Goal: Find specific page/section: Find specific page/section

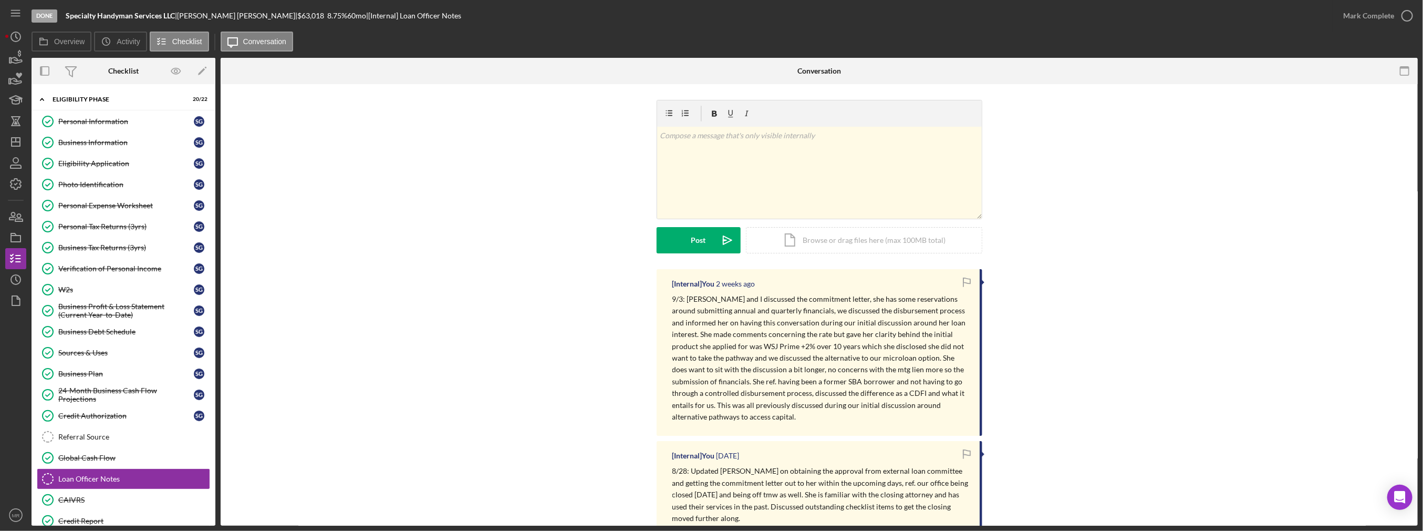
scroll to position [124, 0]
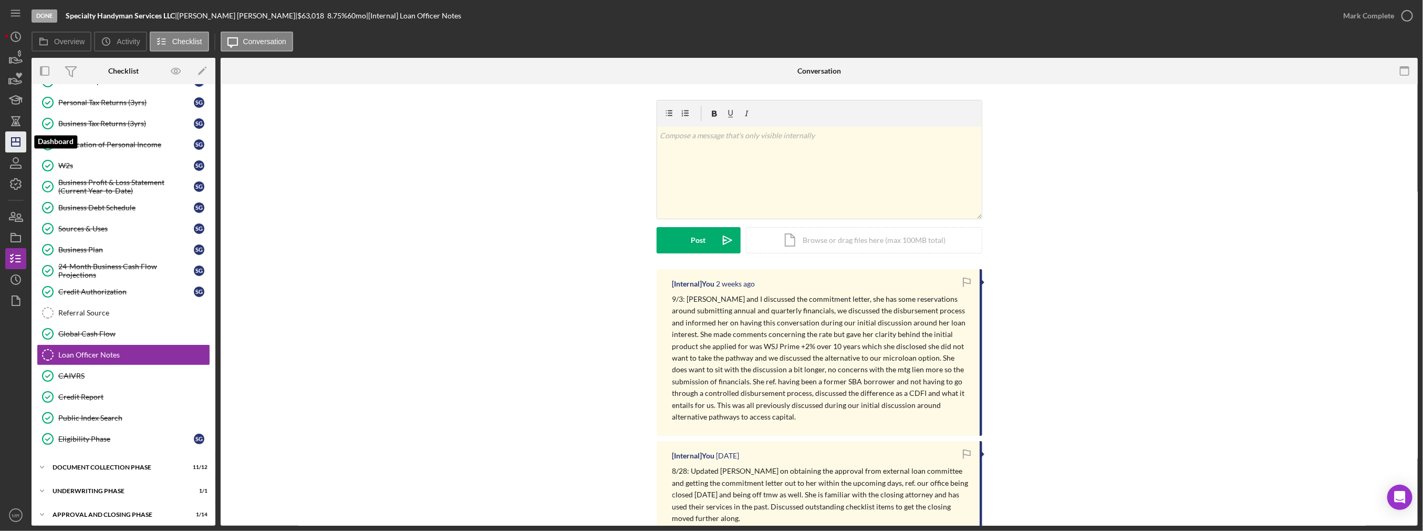
click at [8, 140] on icon "Icon/Dashboard" at bounding box center [16, 142] width 26 height 26
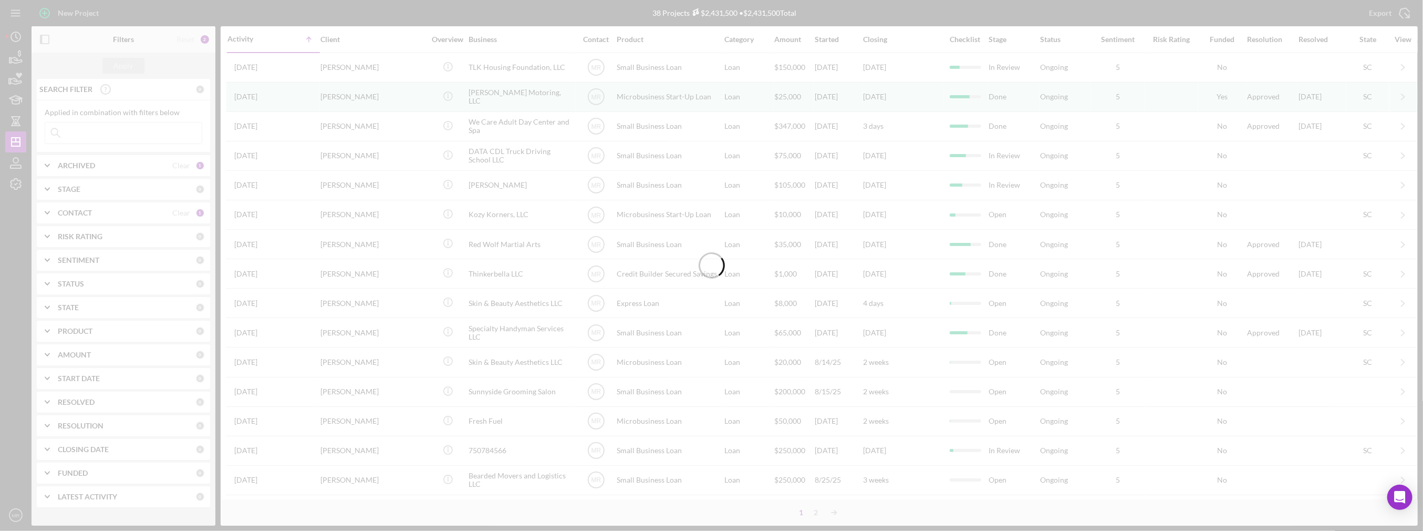
click at [90, 125] on div at bounding box center [711, 265] width 1423 height 531
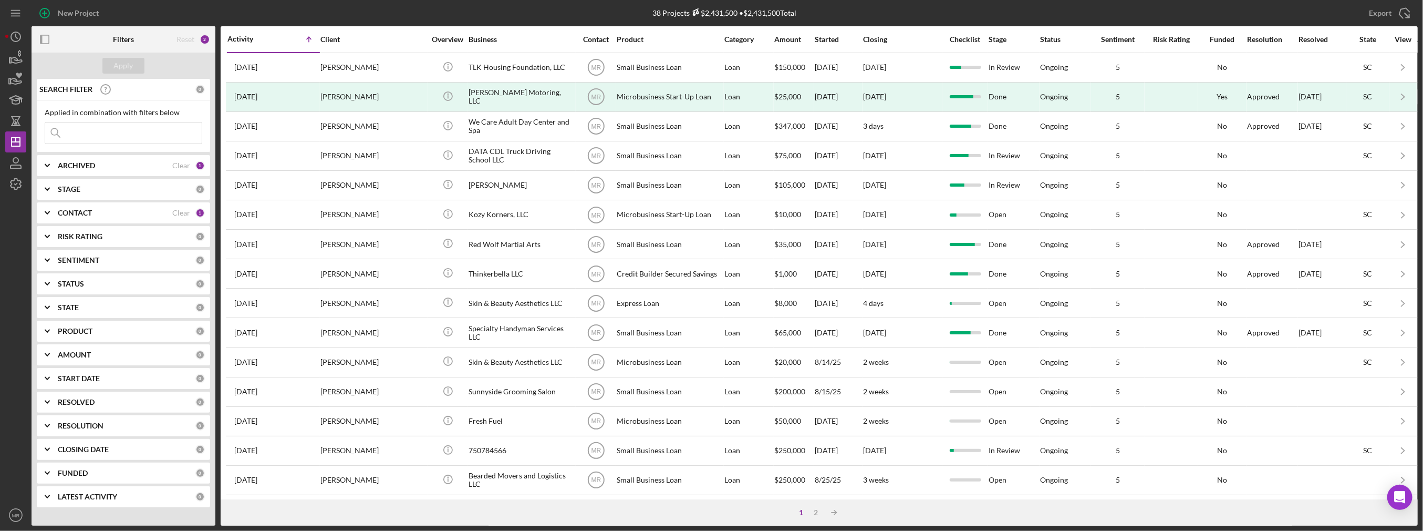
click at [92, 136] on input at bounding box center [123, 132] width 157 height 21
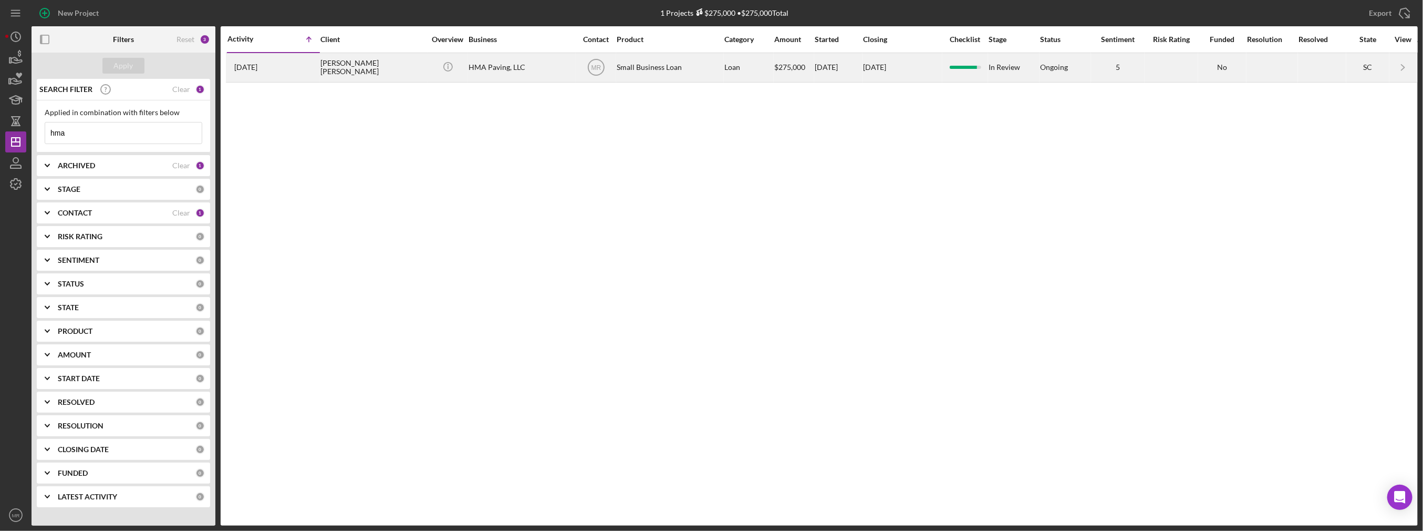
type input "hma"
click at [325, 69] on div "[PERSON_NAME] [PERSON_NAME]" at bounding box center [373, 68] width 105 height 28
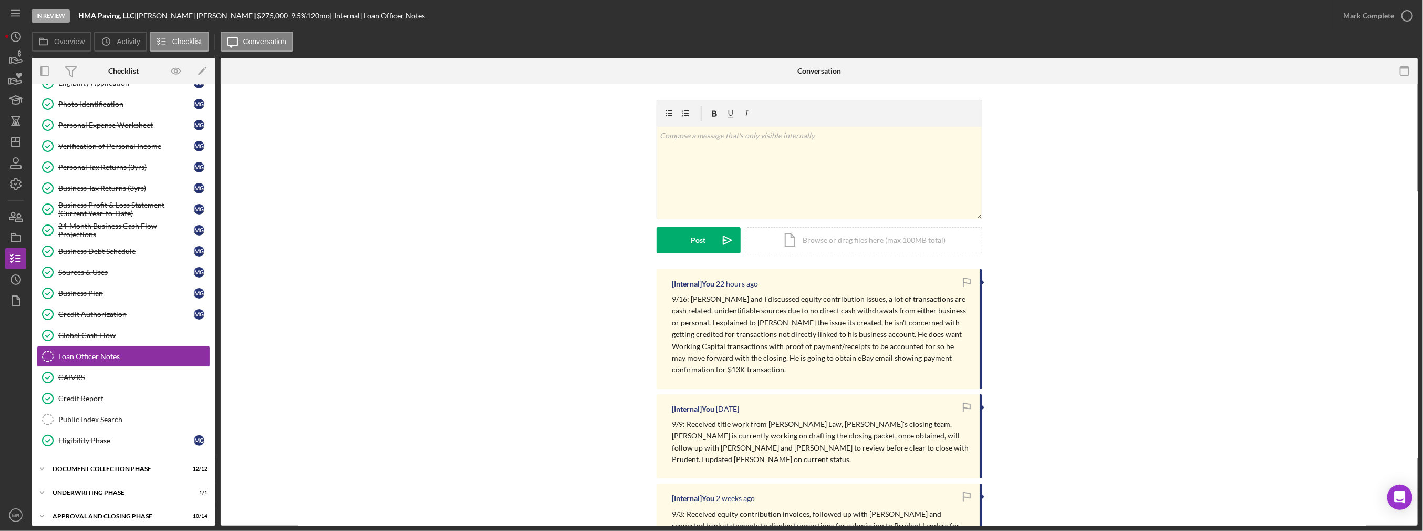
scroll to position [81, 0]
